Goal: Task Accomplishment & Management: Use online tool/utility

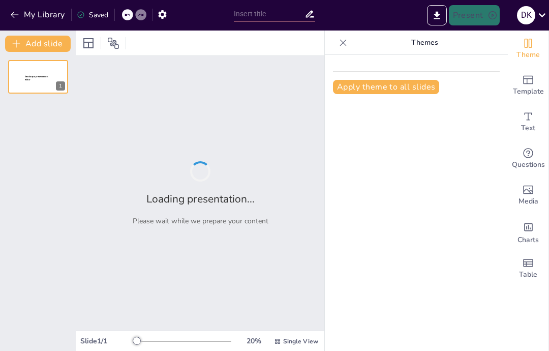
type input "Discovering Kharkiv: A Journey Through History and Culture"
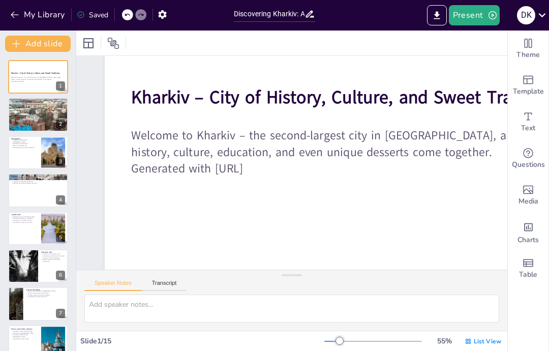
click at [465, 19] on button "Present" at bounding box center [474, 15] width 51 height 20
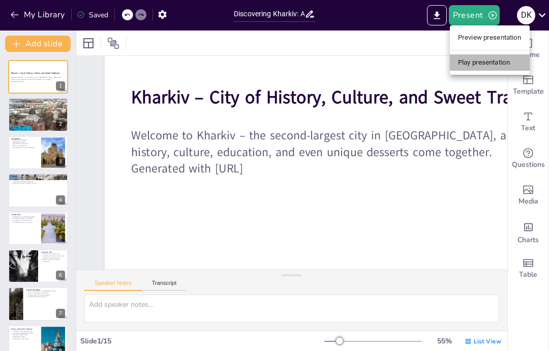
click at [488, 56] on li "Play presentation" at bounding box center [490, 62] width 80 height 16
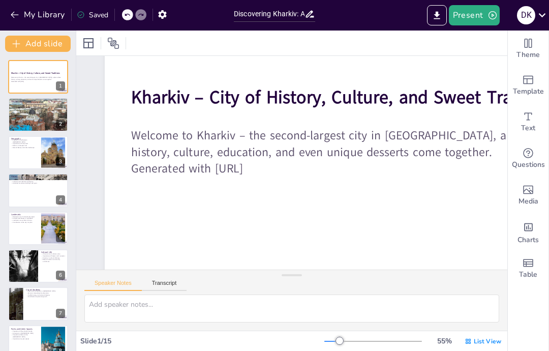
click at [493, 51] on li "Play presentation" at bounding box center [479, 46] width 59 height 9
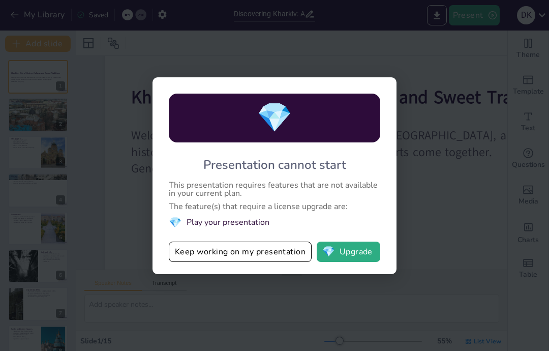
click at [492, 56] on div "💎 Presentation cannot start This presentation requires features that are not av…" at bounding box center [274, 175] width 549 height 351
click at [504, 57] on div "💎 Presentation cannot start This presentation requires features that are not av…" at bounding box center [274, 175] width 549 height 351
click at [502, 58] on div "💎 Presentation cannot start This presentation requires features that are not av…" at bounding box center [274, 175] width 549 height 351
click at [465, 60] on div "💎 Presentation cannot start This presentation requires features that are not av…" at bounding box center [274, 175] width 549 height 351
click at [496, 11] on div "💎 Presentation cannot start This presentation requires features that are not av…" at bounding box center [274, 175] width 549 height 351
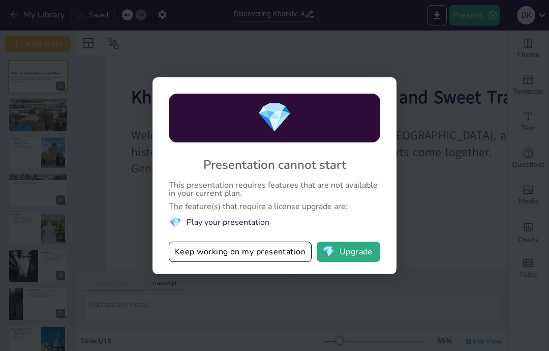
click at [267, 260] on button "Keep working on my presentation" at bounding box center [240, 251] width 143 height 20
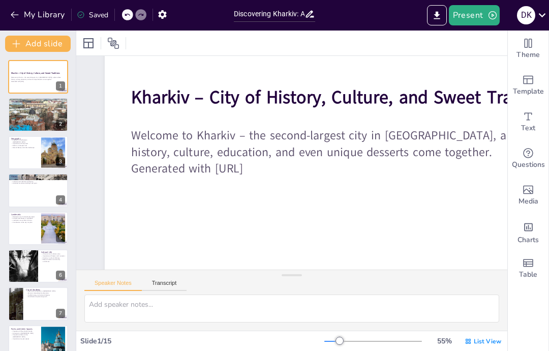
click at [475, 12] on button "Present" at bounding box center [474, 15] width 51 height 20
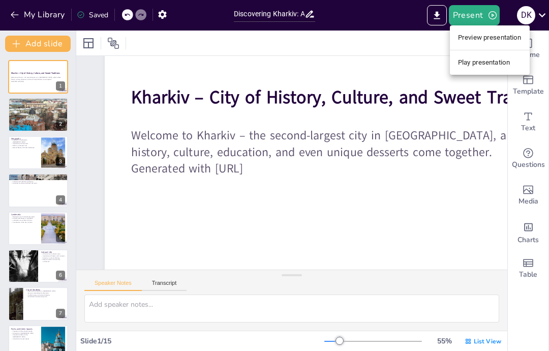
click at [510, 37] on li "Preview presentation" at bounding box center [490, 37] width 80 height 16
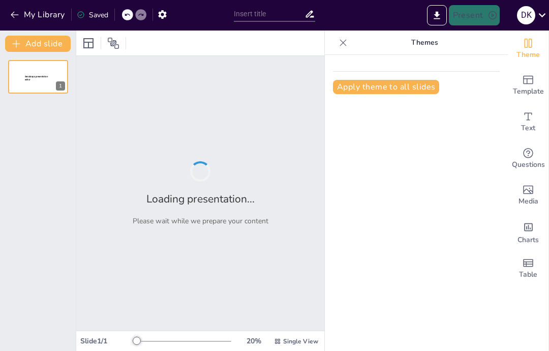
type input "Discovering Kharkiv: A Journey Through History and Culture"
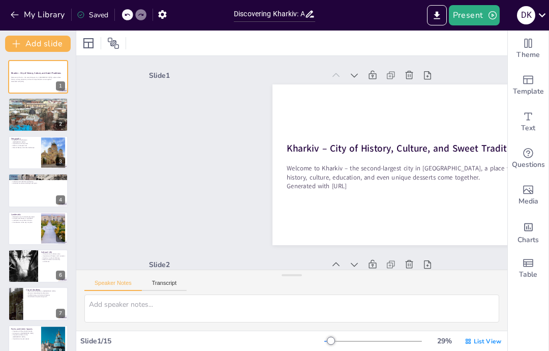
click at [40, 113] on button at bounding box center [45, 107] width 12 height 12
type textarea "The founding of Kharkiv in 1654 as a Cossack fortress is a pivotal moment in it…"
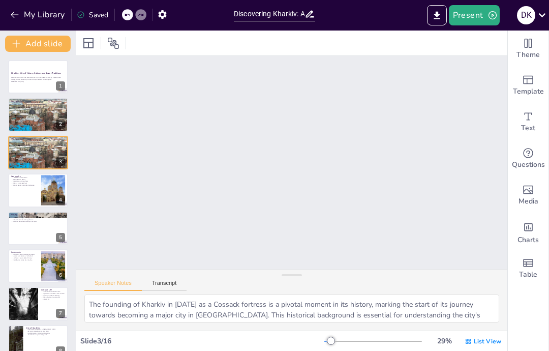
click at [34, 107] on p "[PERSON_NAME]'s transformation over the years" at bounding box center [38, 108] width 54 height 2
click at [21, 105] on p "Kharkiv as the first capital of Soviet [GEOGRAPHIC_DATA]" at bounding box center [38, 104] width 54 height 2
click at [8, 107] on div "General Info Kharkiv's foundation in 1654 Kharkiv as the first capital of Sovie…" at bounding box center [38, 115] width 60 height 34
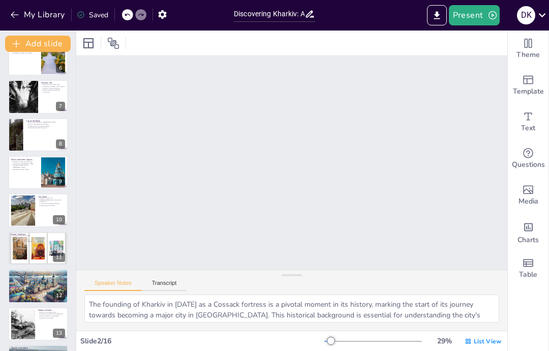
scroll to position [318, 0]
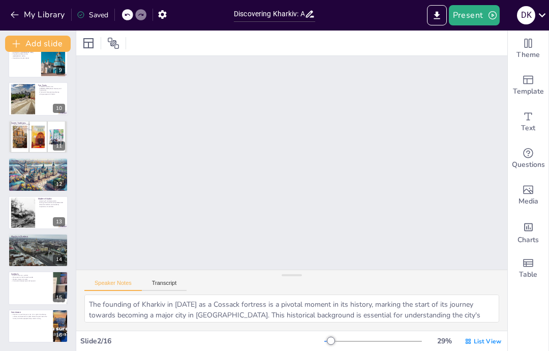
click at [40, 324] on button at bounding box center [45, 318] width 12 height 12
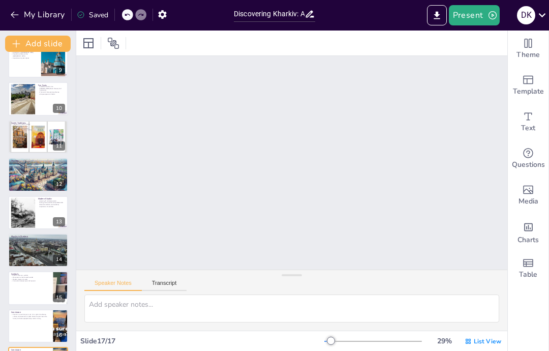
scroll to position [3000, 0]
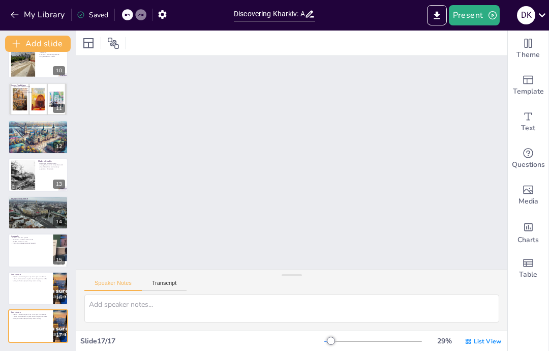
click at [27, 289] on div at bounding box center [38, 288] width 60 height 34
